Goal: Information Seeking & Learning: Learn about a topic

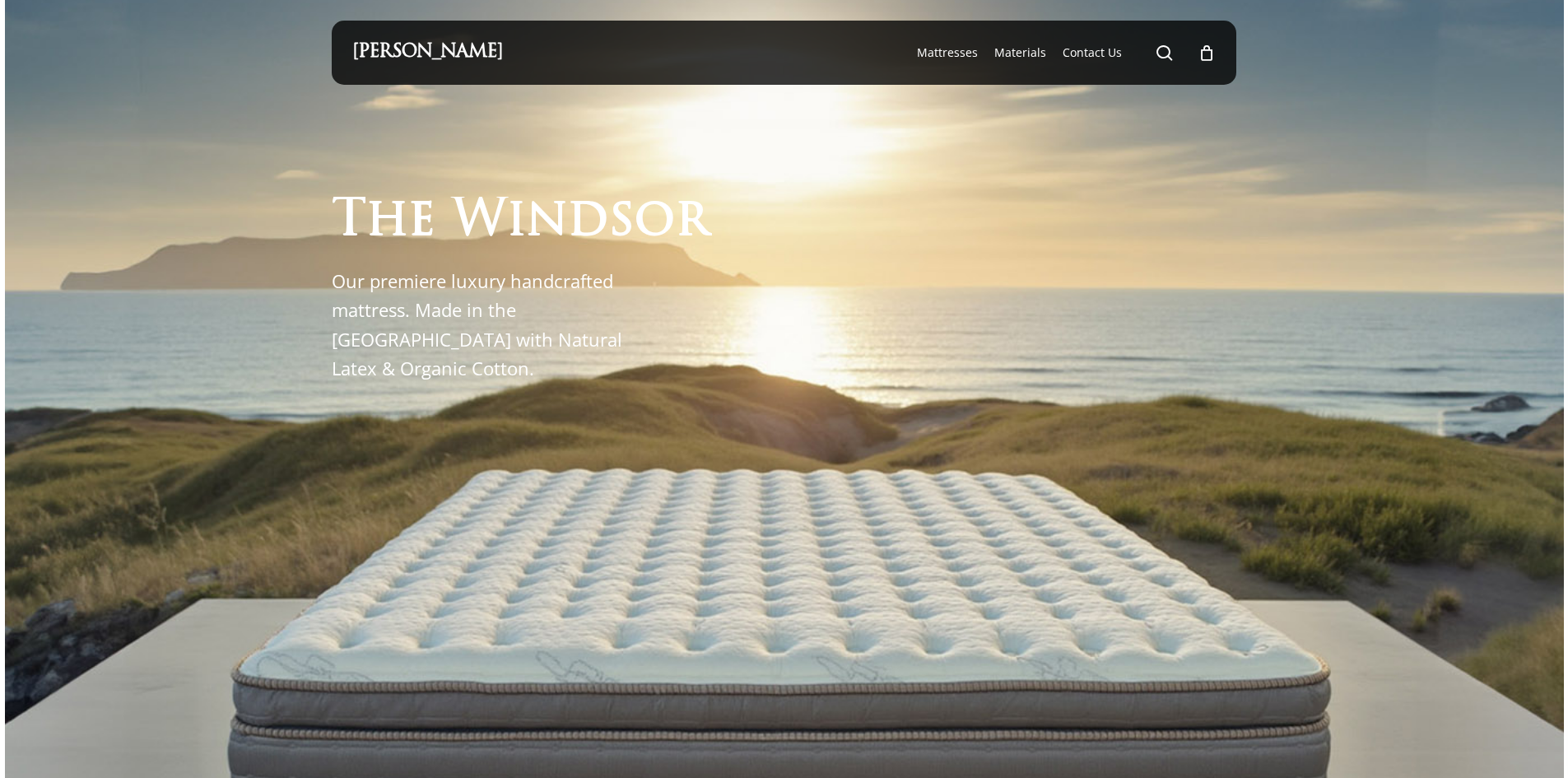
click at [534, 47] on div "[PERSON_NAME] search 0 Menu Mattresses The Windsor Mattress Glacier Silk Pro Ne…" at bounding box center [784, 52] width 865 height 65
click at [552, 55] on div "[PERSON_NAME] search 0 Menu Mattresses The Windsor Mattress Glacier Silk Pro Ne…" at bounding box center [784, 52] width 865 height 65
drag, startPoint x: 1169, startPoint y: 40, endPoint x: 1167, endPoint y: 48, distance: 8.2
click at [1167, 48] on li "search" at bounding box center [1164, 52] width 20 height 65
click at [1165, 64] on li "search" at bounding box center [1164, 52] width 20 height 65
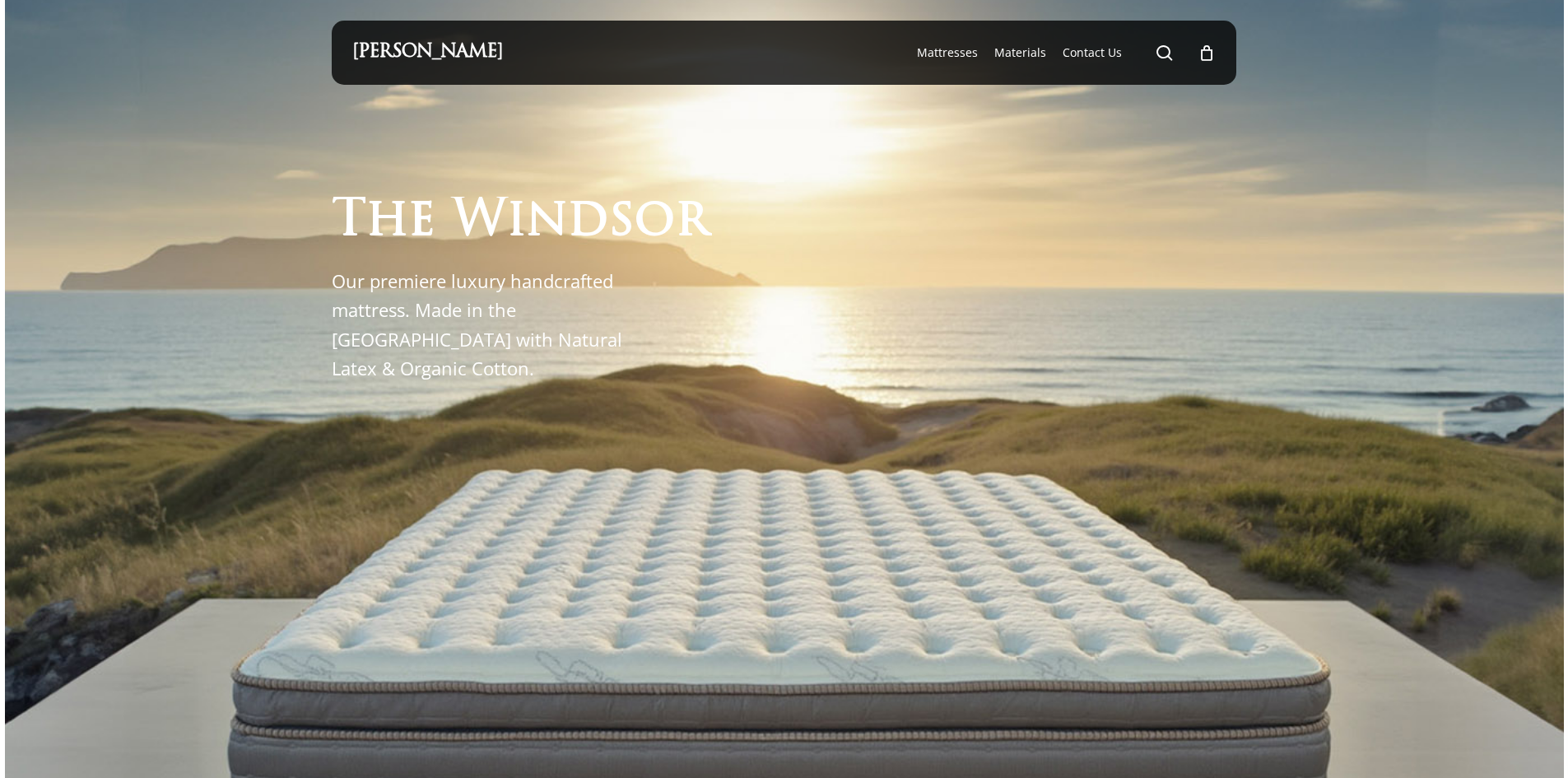
click at [1163, 53] on span "Main Menu" at bounding box center [1164, 52] width 16 height 16
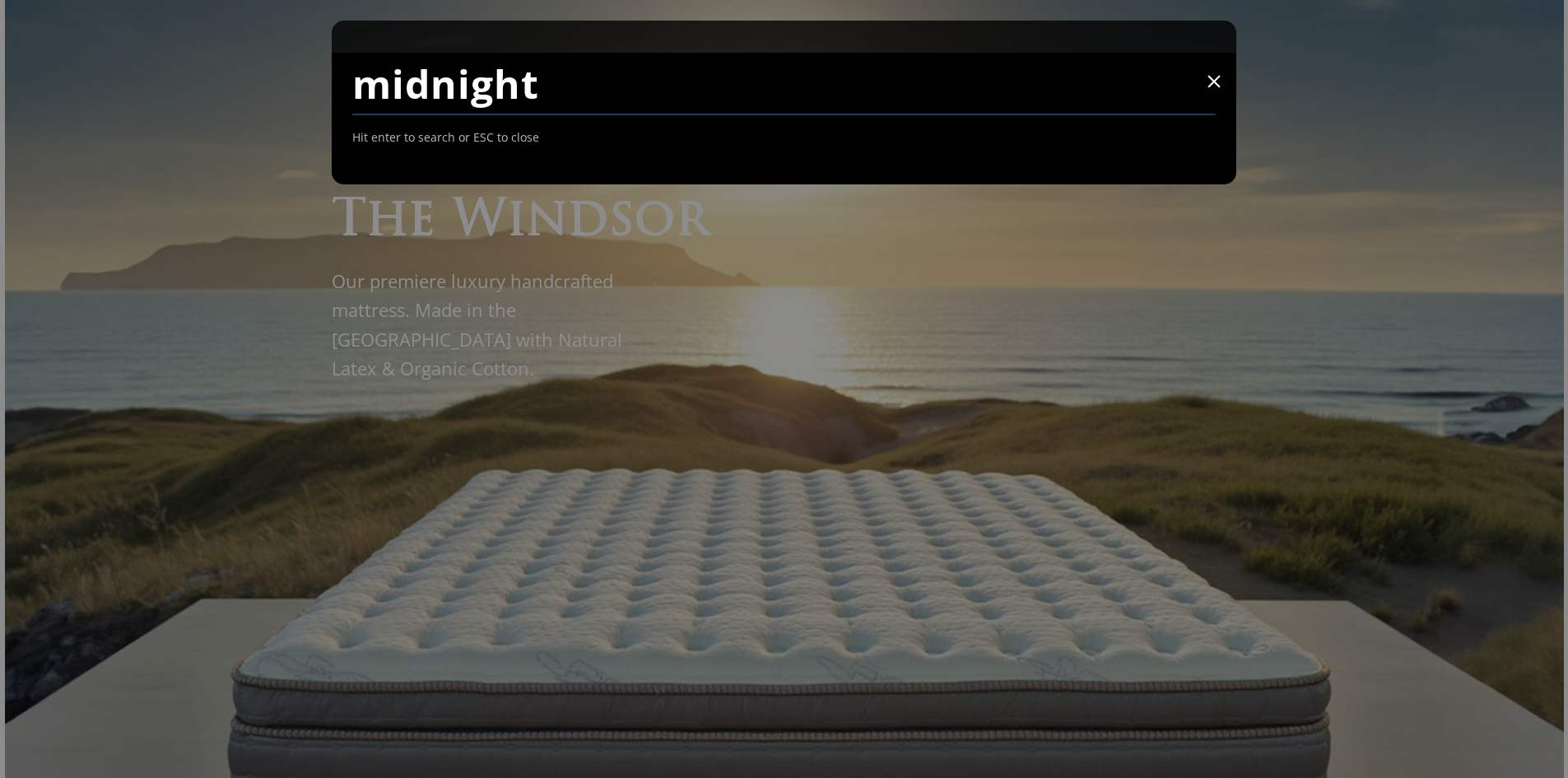
type input "midnight"
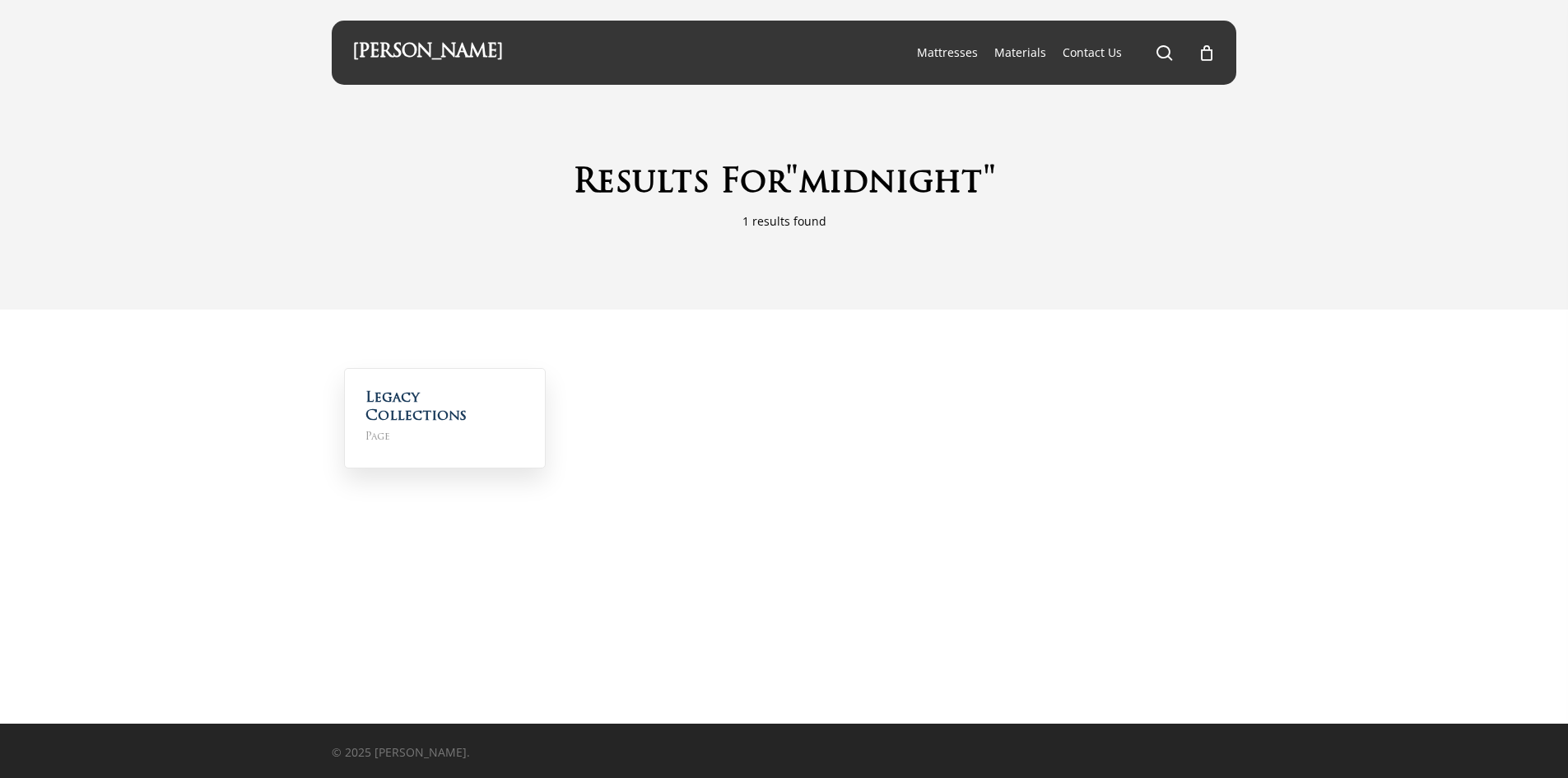
click at [462, 428] on span "Page" at bounding box center [445, 436] width 159 height 18
click at [462, 399] on link "Legacy Collections" at bounding box center [417, 406] width 102 height 32
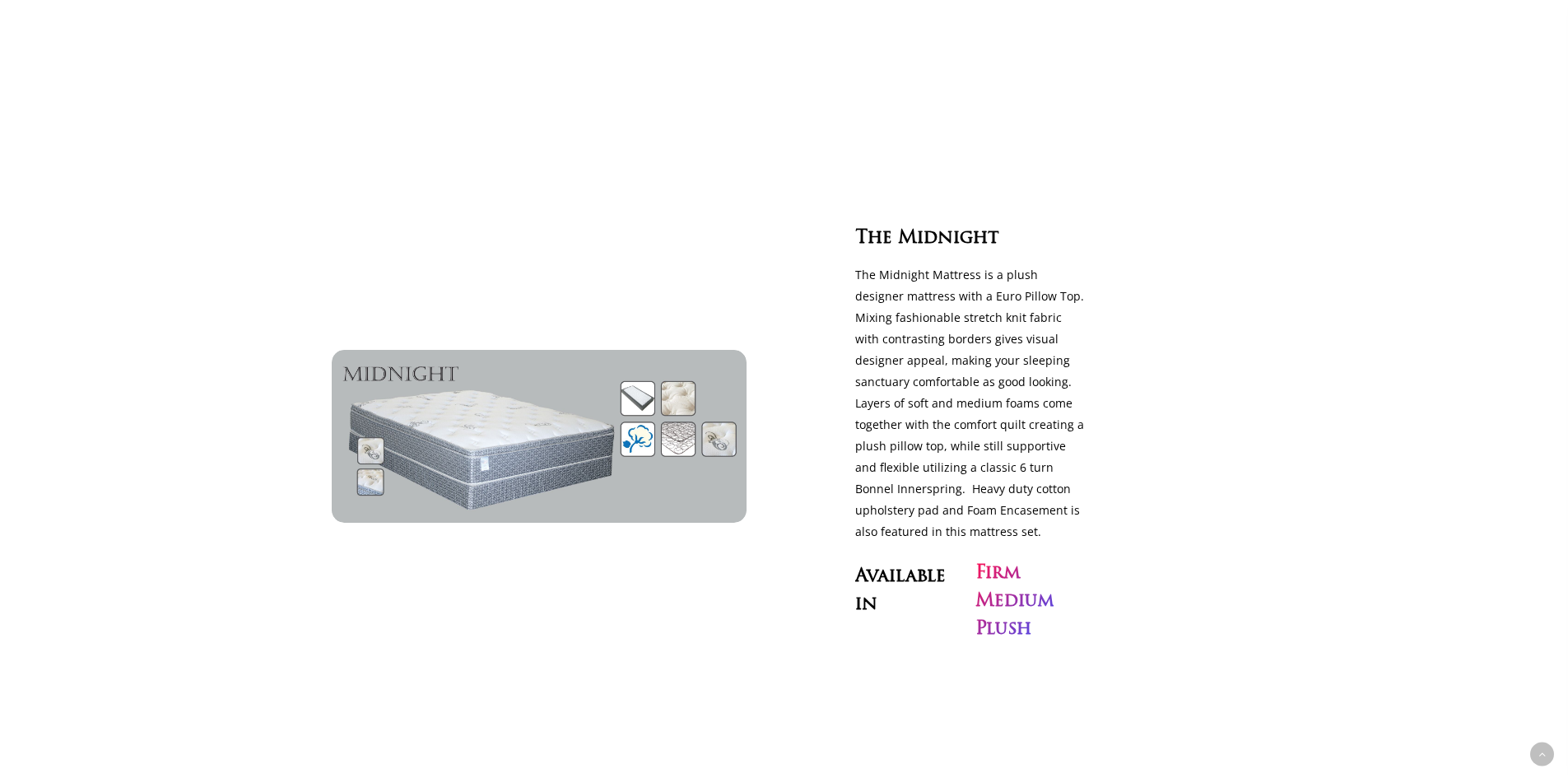
scroll to position [4690, 0]
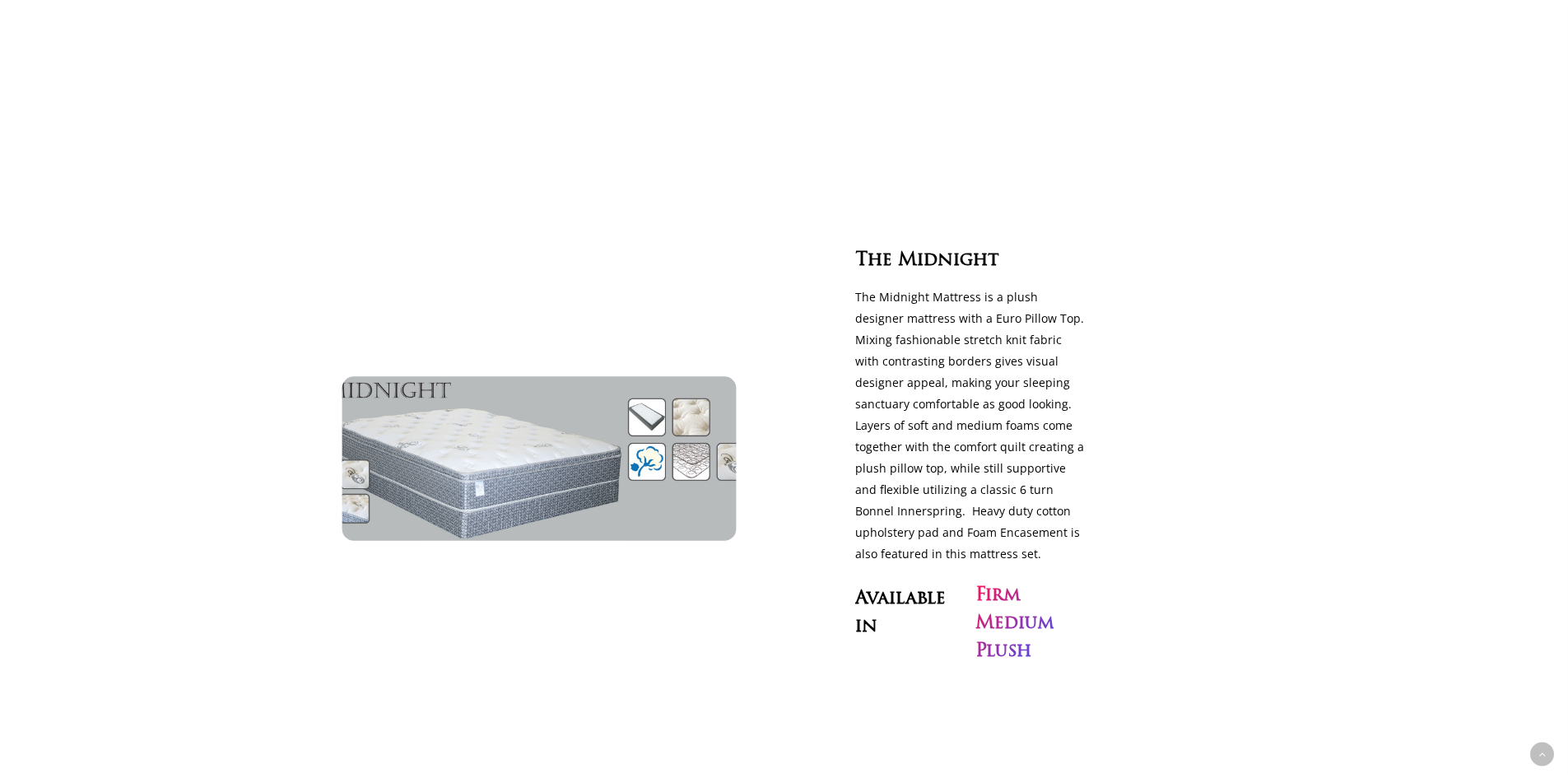
click at [572, 430] on img at bounding box center [538, 458] width 454 height 188
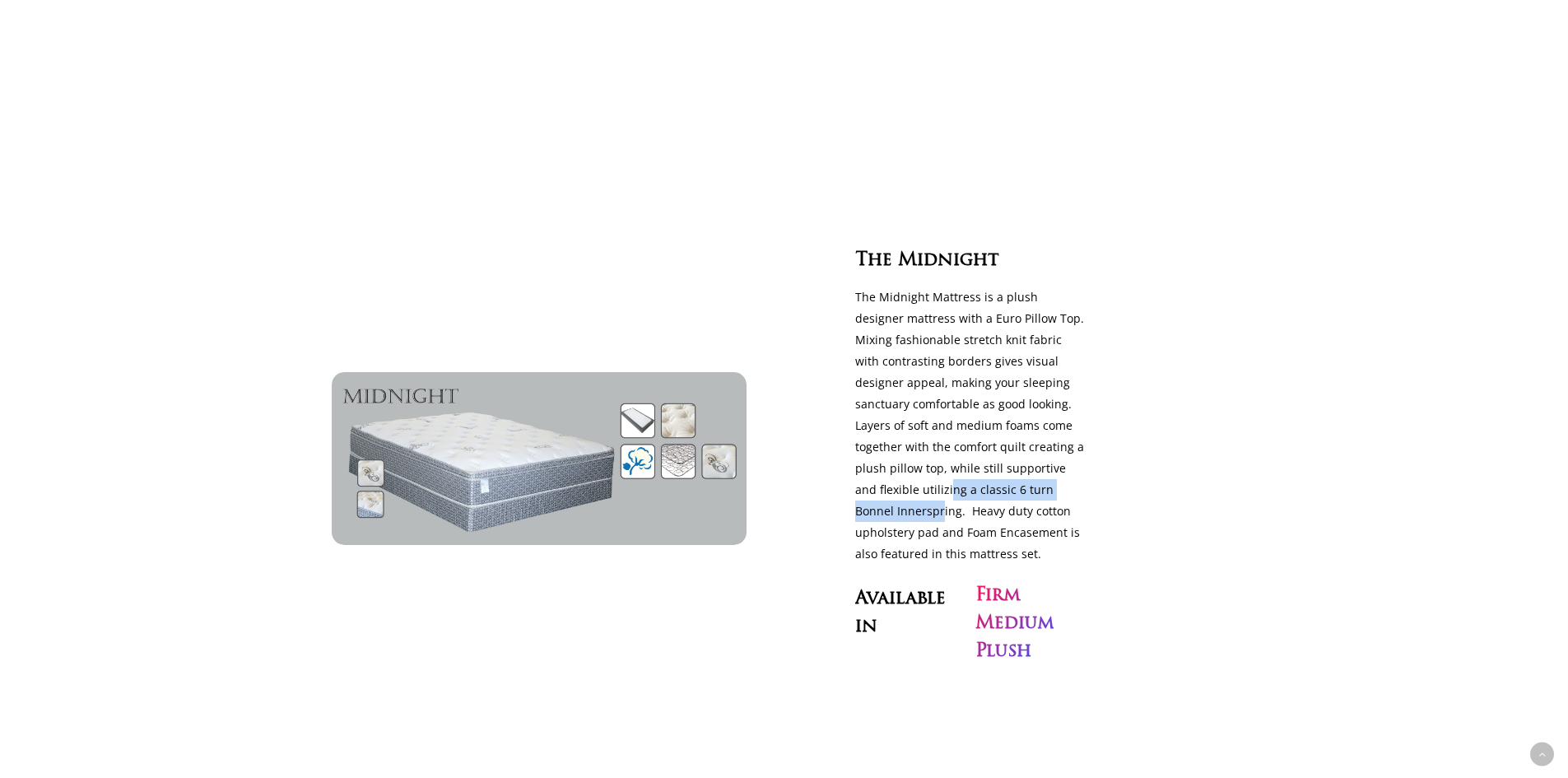
drag, startPoint x: 906, startPoint y: 453, endPoint x: 933, endPoint y: 436, distance: 31.9
click at [927, 440] on p "The Midnight Mattress is a plush designer mattress with a Euro Pillow Top. Mixi…" at bounding box center [971, 425] width 232 height 278
click at [959, 311] on p "The Midnight Mattress is a plush designer mattress with a Euro Pillow Top. Mixi…" at bounding box center [971, 425] width 232 height 278
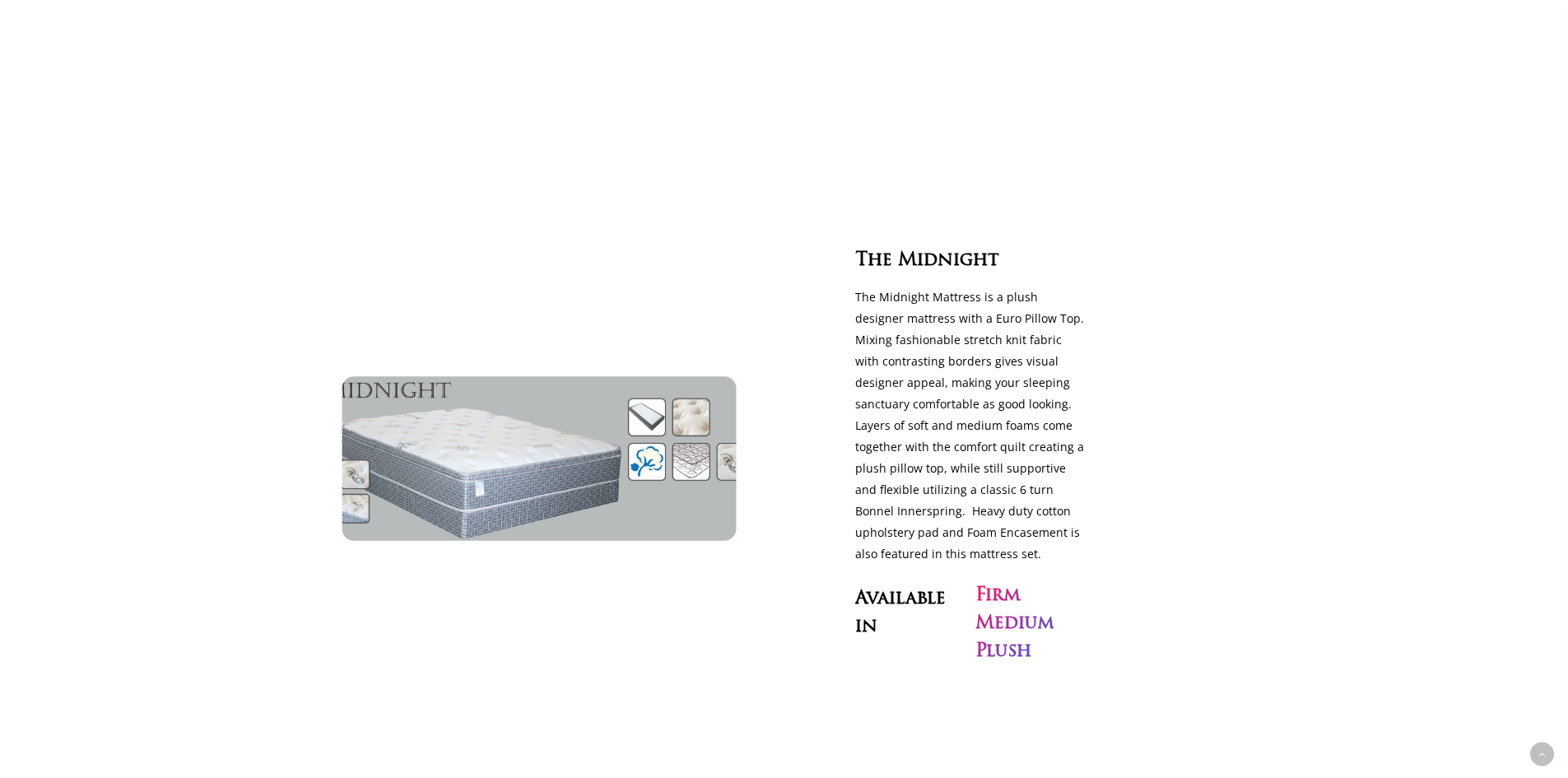
click at [483, 364] on img at bounding box center [538, 458] width 454 height 188
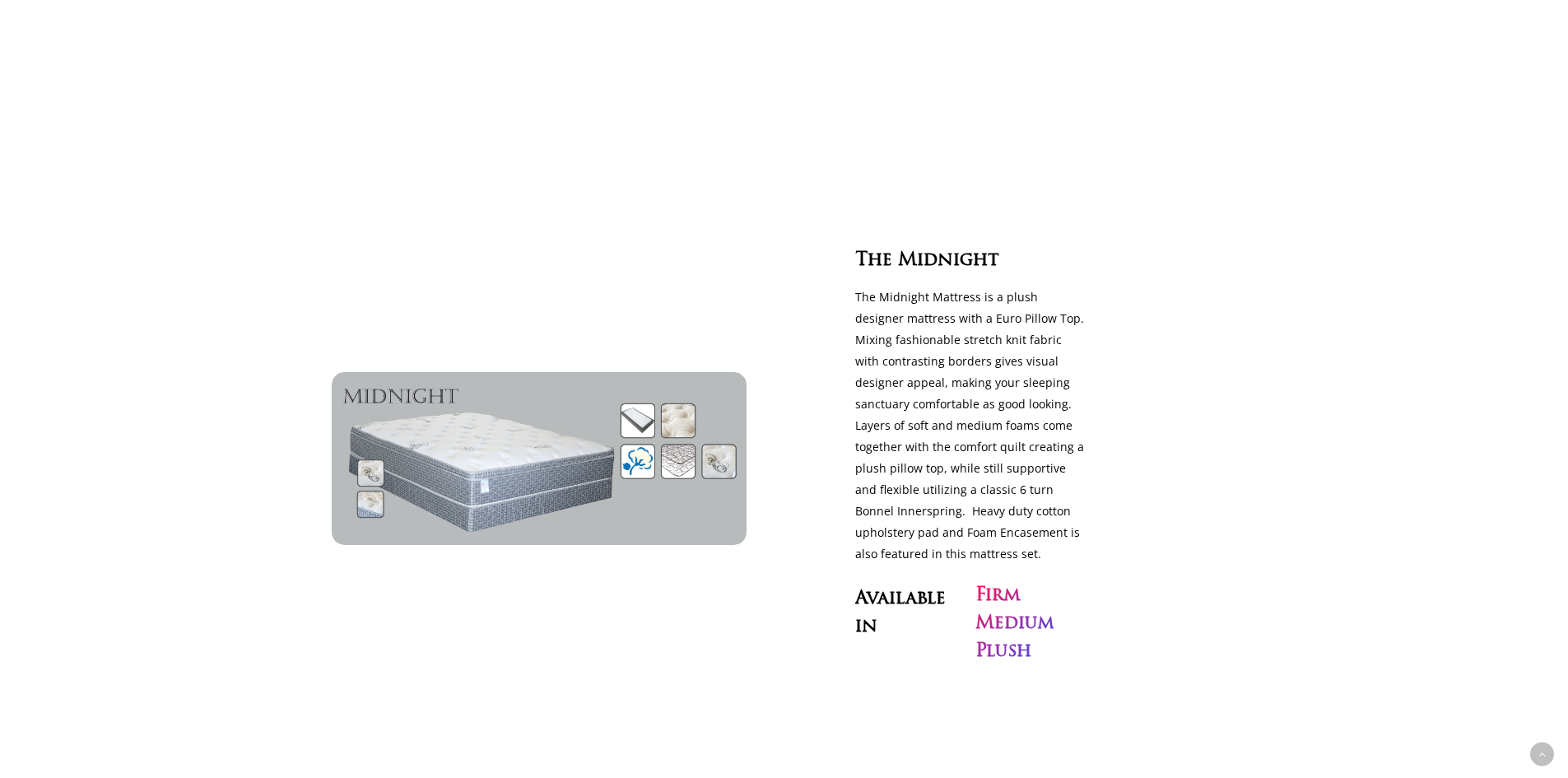
click at [985, 582] on h3 "Firm Medium Plush" at bounding box center [1014, 624] width 78 height 84
click at [1016, 582] on h3 "Firm Medium Plush" at bounding box center [1014, 624] width 78 height 84
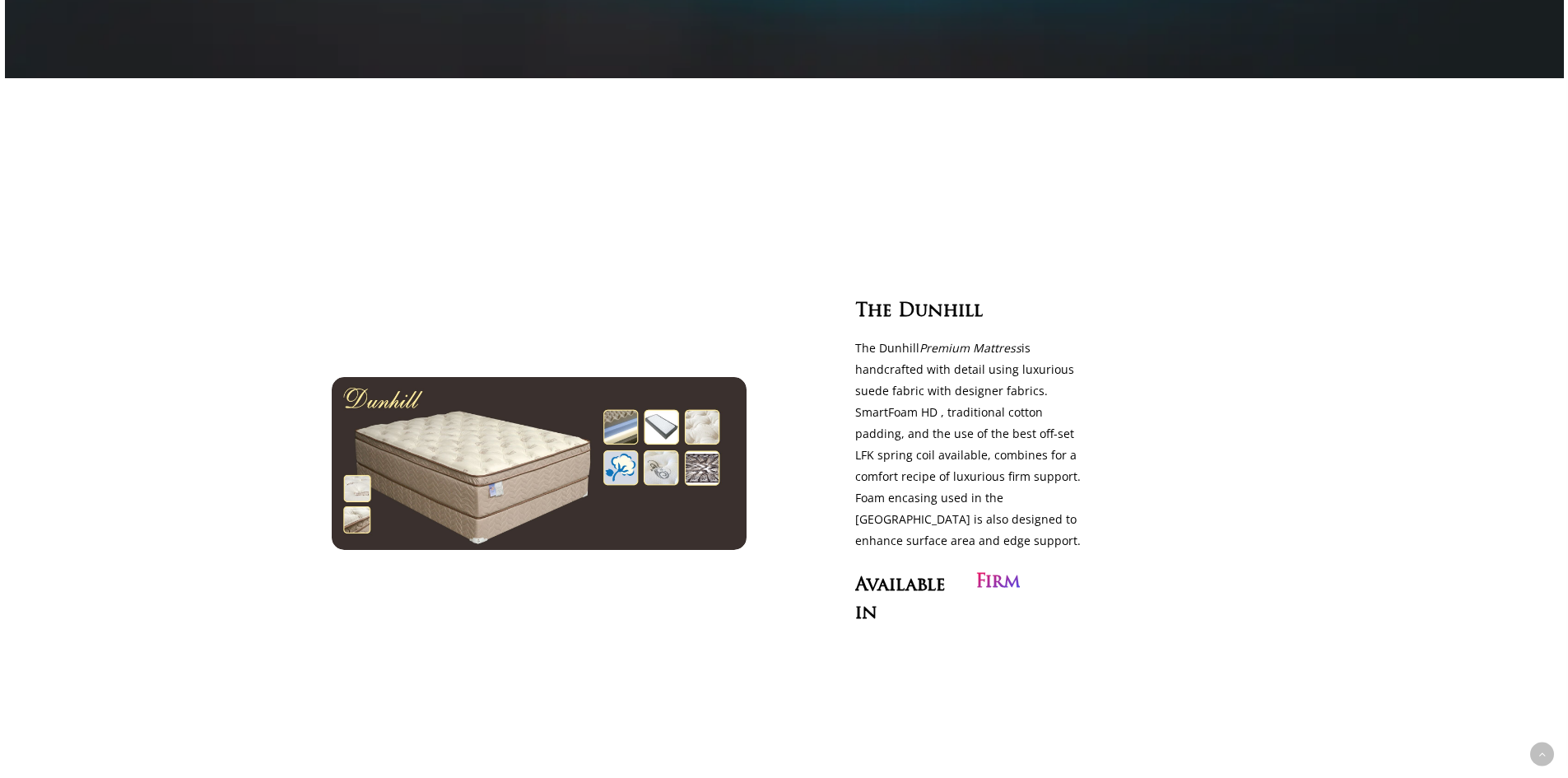
scroll to position [2880, 0]
